Goal: Find specific page/section: Find specific page/section

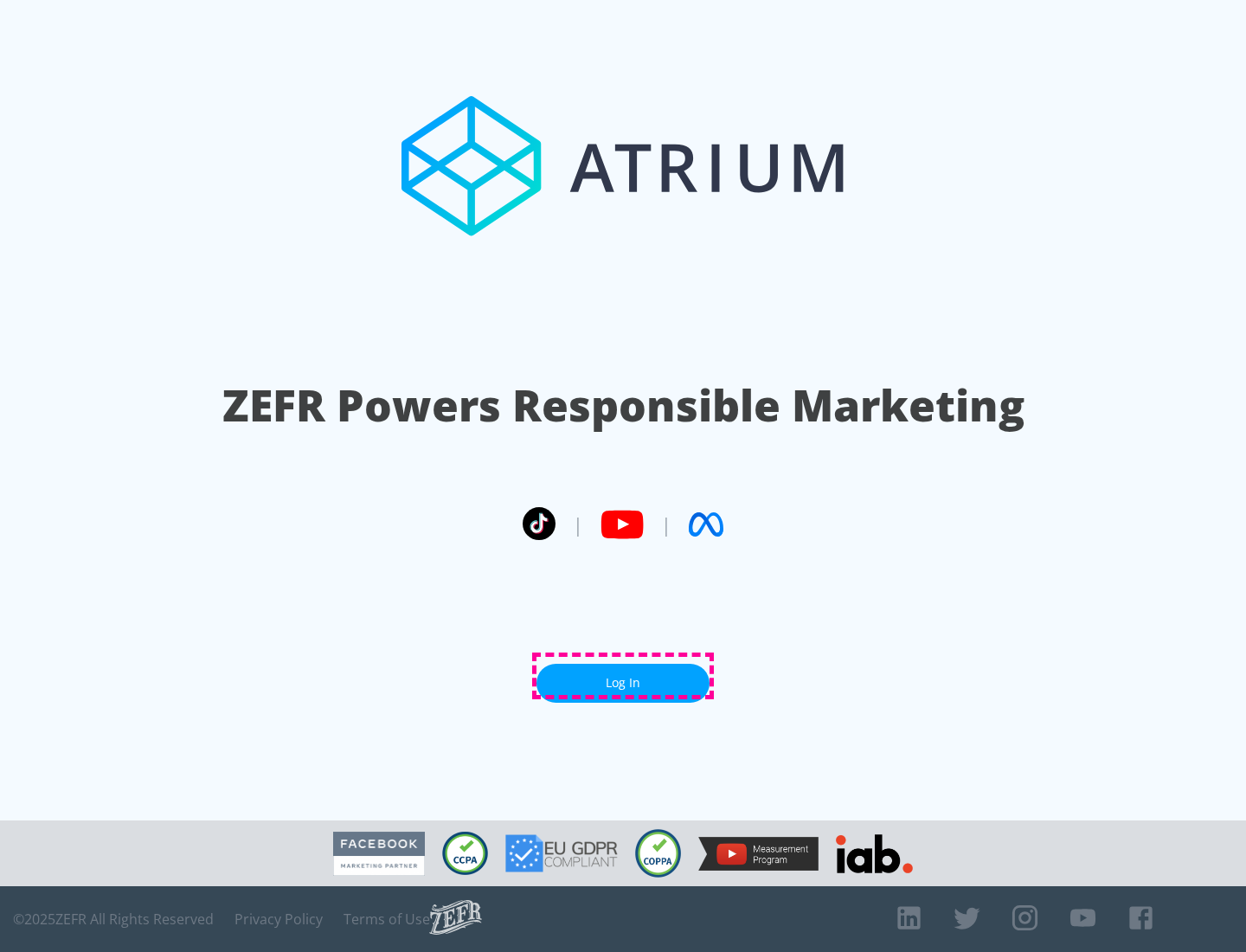
click at [623, 675] on link "Log In" at bounding box center [623, 683] width 174 height 39
